Goal: Information Seeking & Learning: Compare options

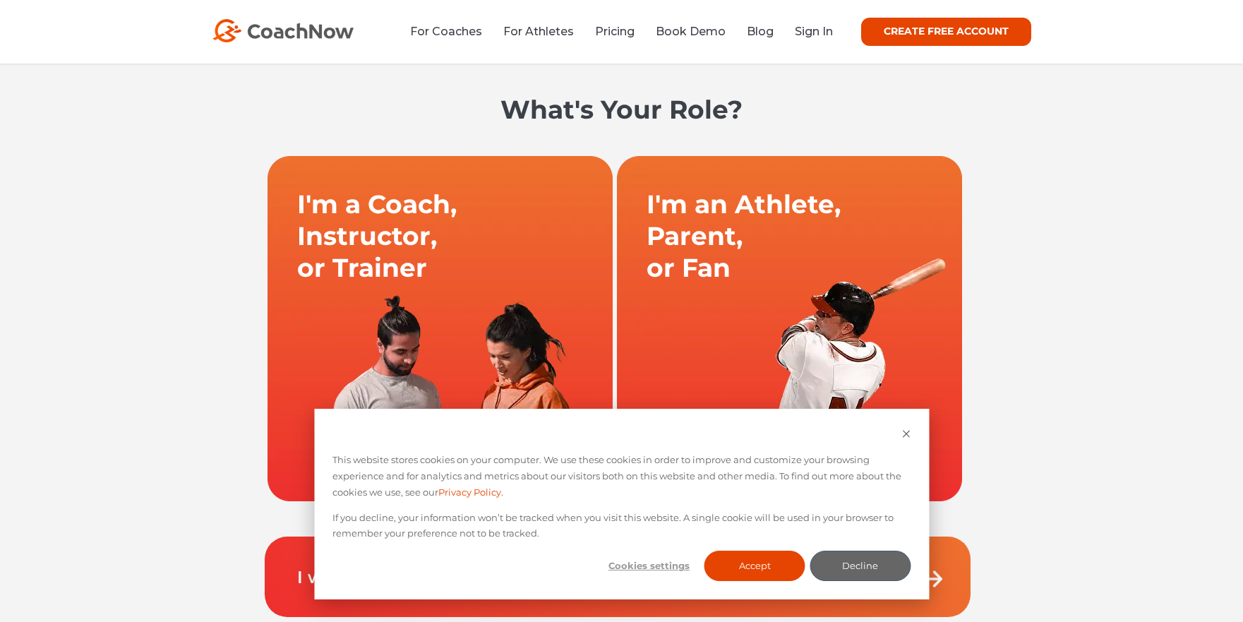
click at [424, 244] on link at bounding box center [439, 328] width 349 height 346
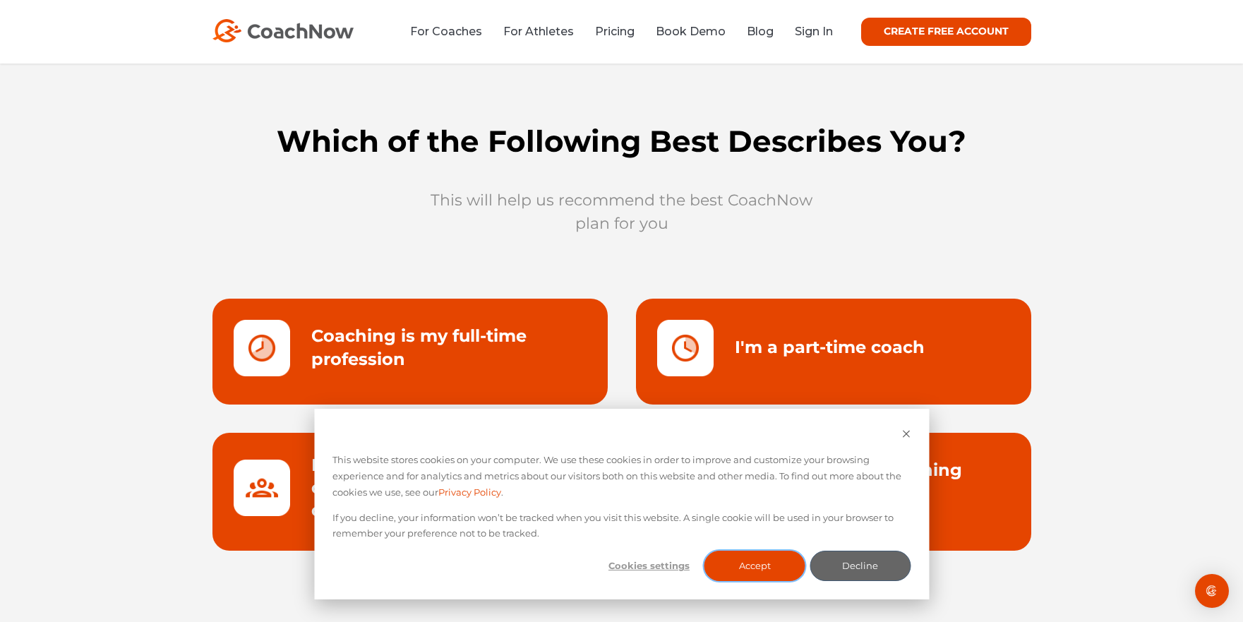
click at [785, 565] on button "Accept" at bounding box center [755, 566] width 101 height 30
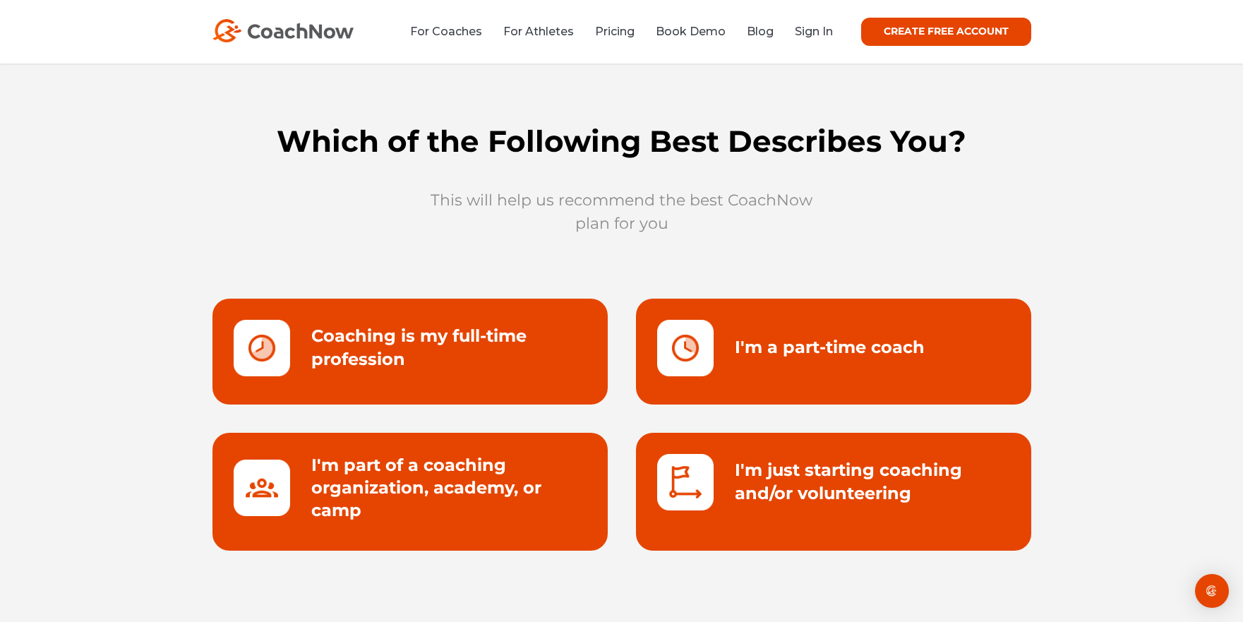
click at [419, 344] on link at bounding box center [410, 352] width 395 height 106
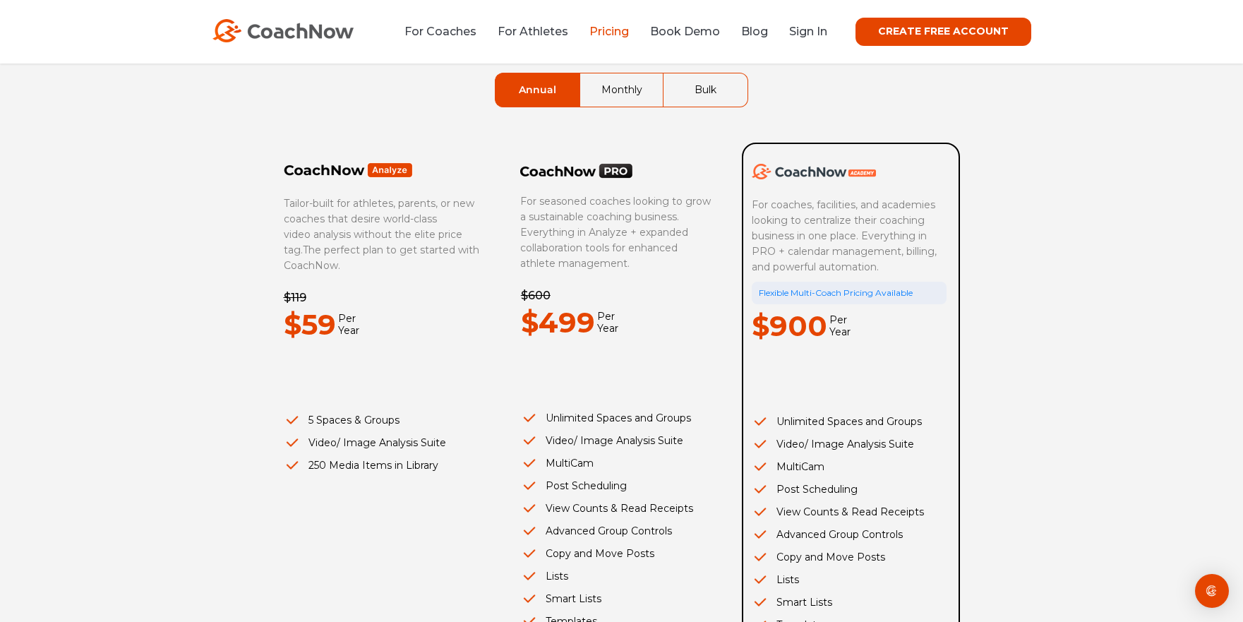
scroll to position [83, 0]
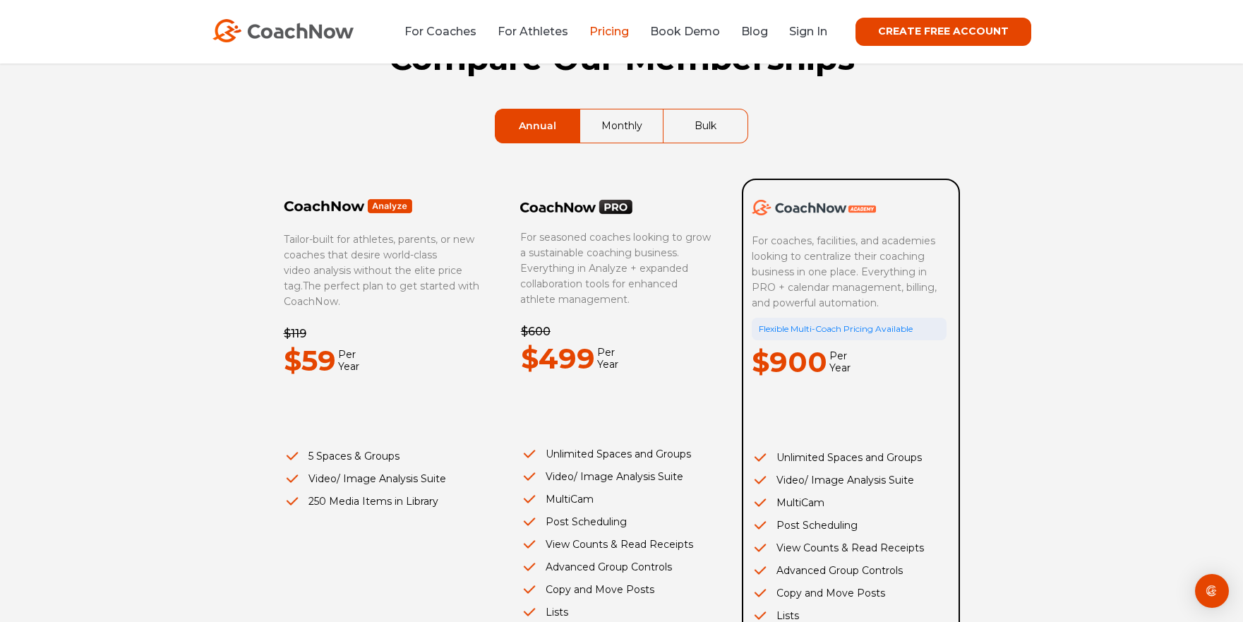
click at [718, 138] on link "Bulk" at bounding box center [706, 125] width 84 height 33
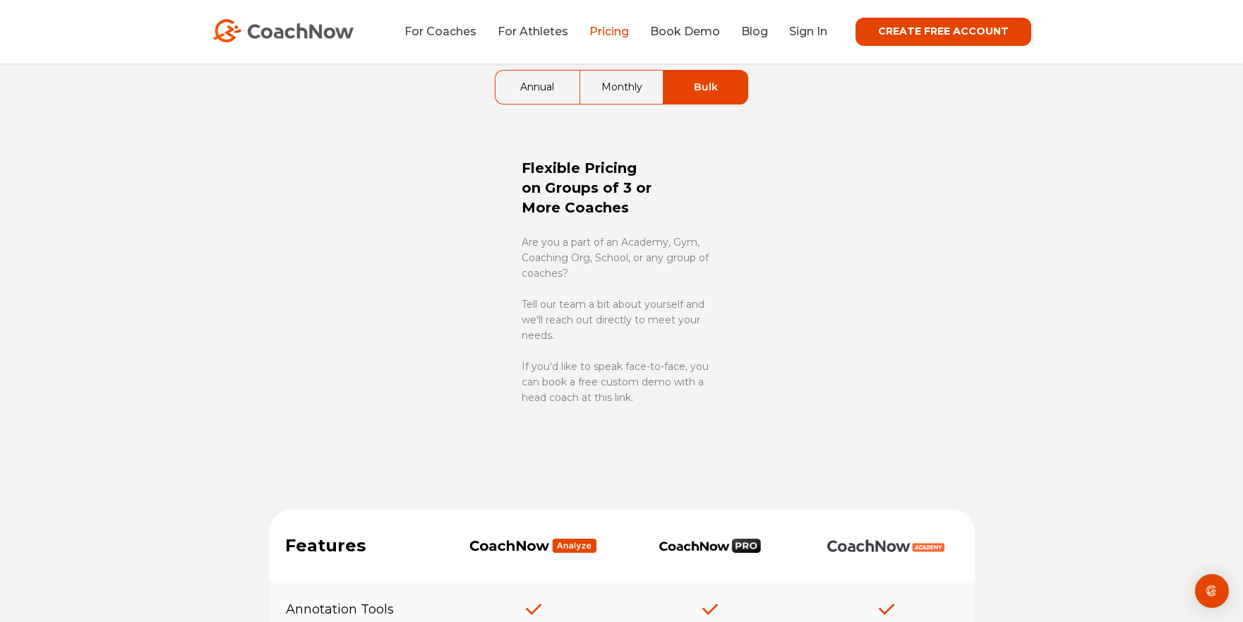
scroll to position [0, 0]
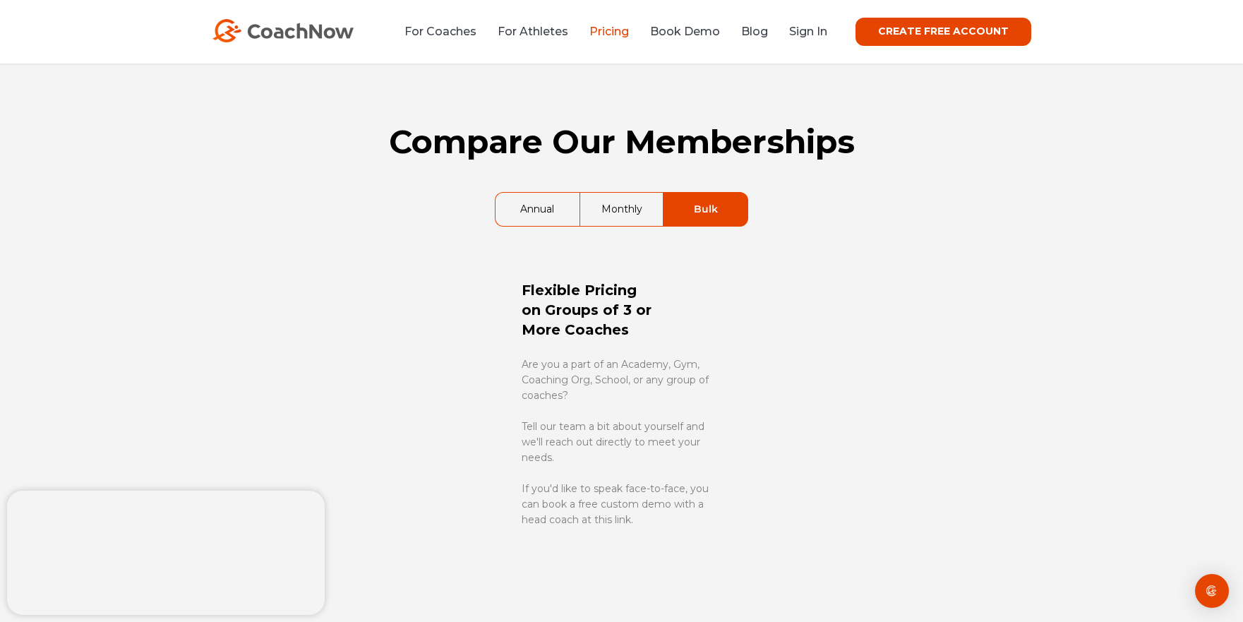
click at [530, 205] on link "Annual" at bounding box center [538, 209] width 84 height 33
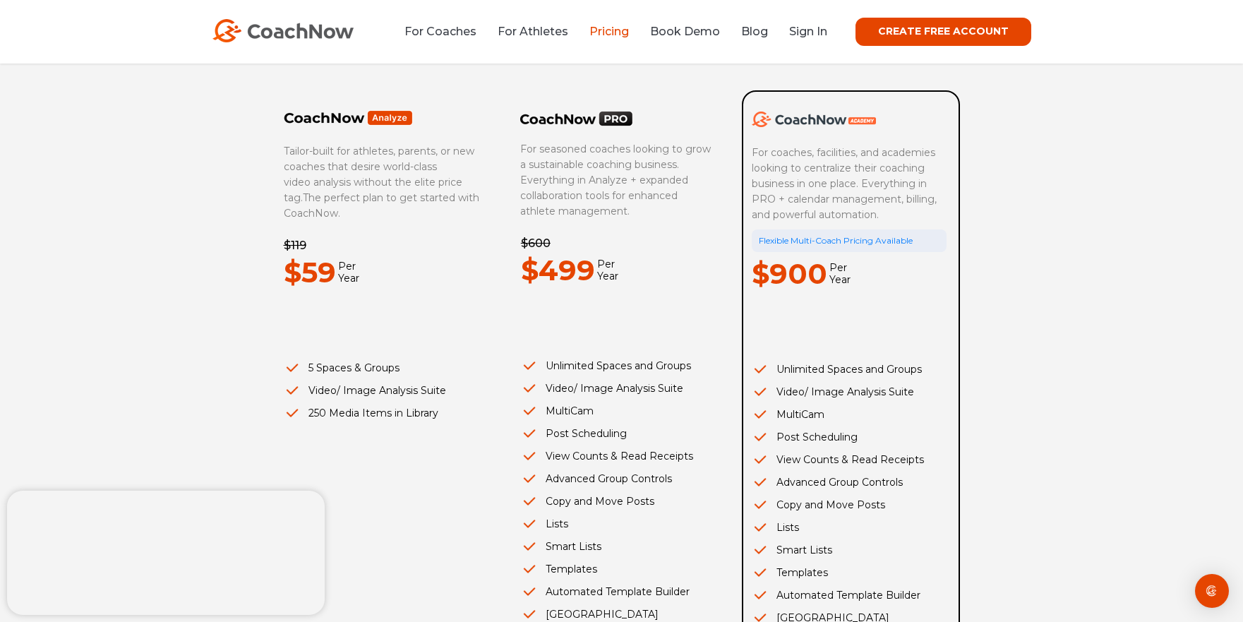
scroll to position [52, 0]
